Goal: Task Accomplishment & Management: Manage account settings

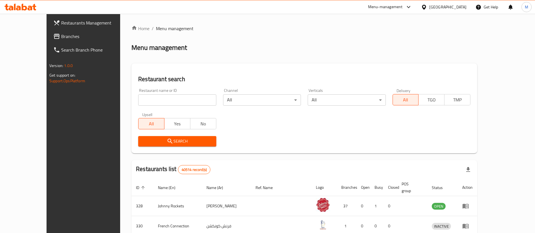
click at [390, 9] on div "Menu-management" at bounding box center [385, 7] width 35 height 7
click at [440, 25] on ol "Home / Menu management" at bounding box center [304, 28] width 346 height 7
click at [450, 4] on div "United Arab Emirates" at bounding box center [447, 7] width 37 height 6
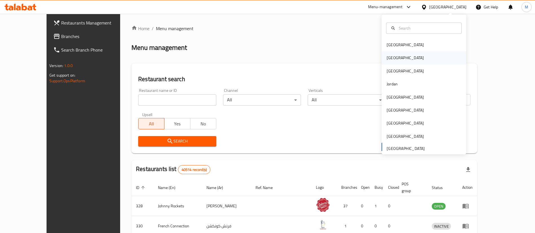
click at [397, 53] on div "[GEOGRAPHIC_DATA]" at bounding box center [424, 57] width 85 height 13
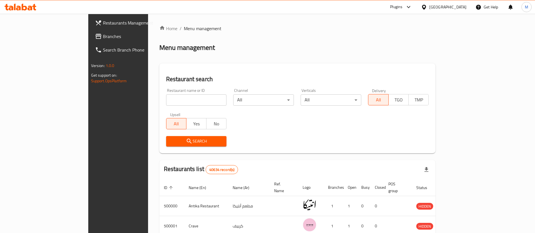
click at [166, 101] on input "search" at bounding box center [196, 100] width 61 height 11
paste input "510587"
type input "510587"
click button "Search" at bounding box center [196, 141] width 61 height 10
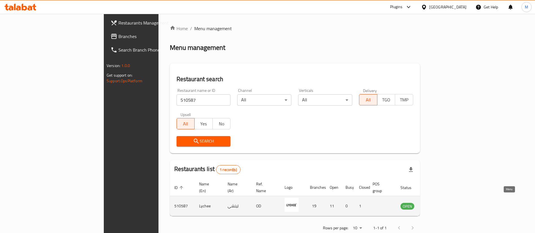
click at [437, 203] on icon "enhanced table" at bounding box center [433, 206] width 7 height 7
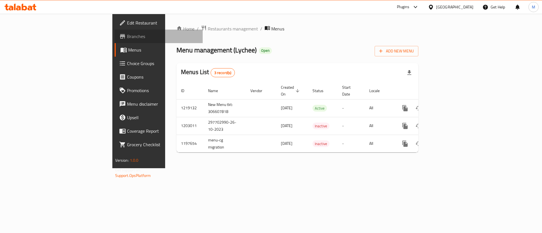
click at [115, 41] on link "Branches" at bounding box center [159, 37] width 88 height 14
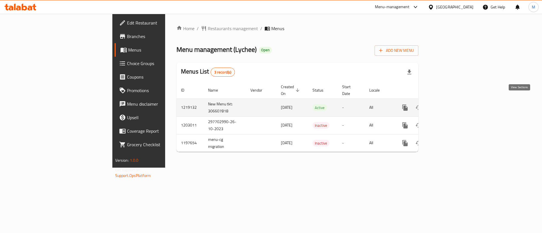
click at [449, 104] on icon "enhanced table" at bounding box center [445, 107] width 7 height 7
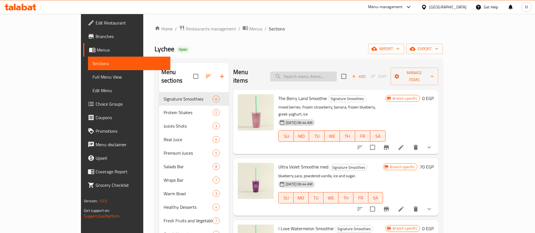
click at [314, 75] on input "search" at bounding box center [303, 77] width 67 height 10
paste input "real pink lemonade 340ml"
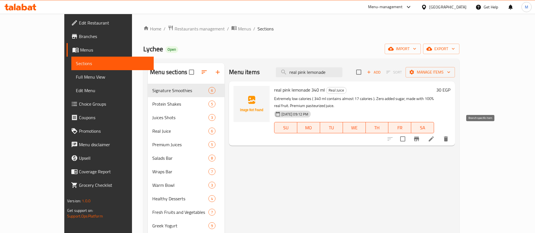
type input "real pink lemonade"
click at [420, 136] on icon "Branch-specific-item" at bounding box center [416, 139] width 7 height 7
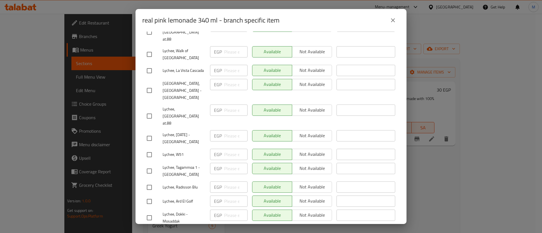
scroll to position [259, 0]
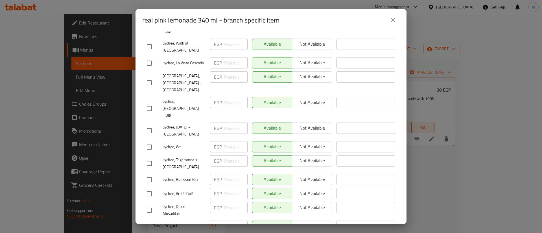
click at [430, 91] on div "real pink lemonade 340 ml - branch specific item real pink lemonade 340 ml Extr…" at bounding box center [271, 116] width 542 height 233
click at [395, 23] on icon "close" at bounding box center [392, 20] width 7 height 7
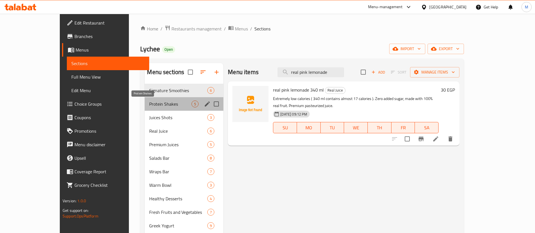
click at [149, 101] on span "Protein Shakes" at bounding box center [170, 104] width 42 height 7
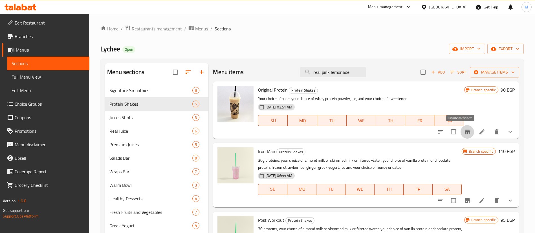
click at [464, 133] on icon "Branch-specific-item" at bounding box center [467, 132] width 7 height 7
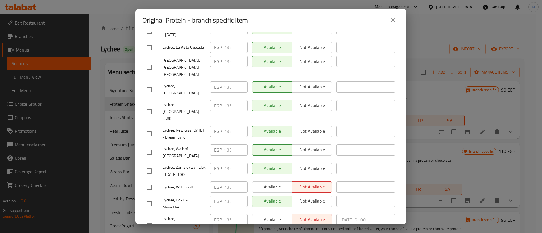
scroll to position [259, 0]
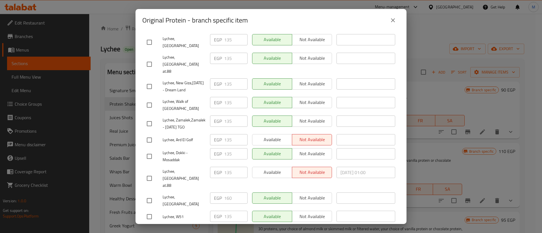
click at [104, 151] on div "Original Protein - branch specific item Original Protein Your choice of base, y…" at bounding box center [271, 116] width 542 height 233
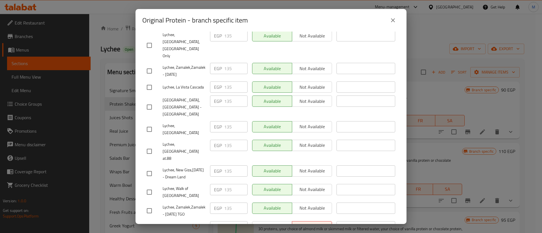
scroll to position [172, 0]
